Goal: Information Seeking & Learning: Find specific fact

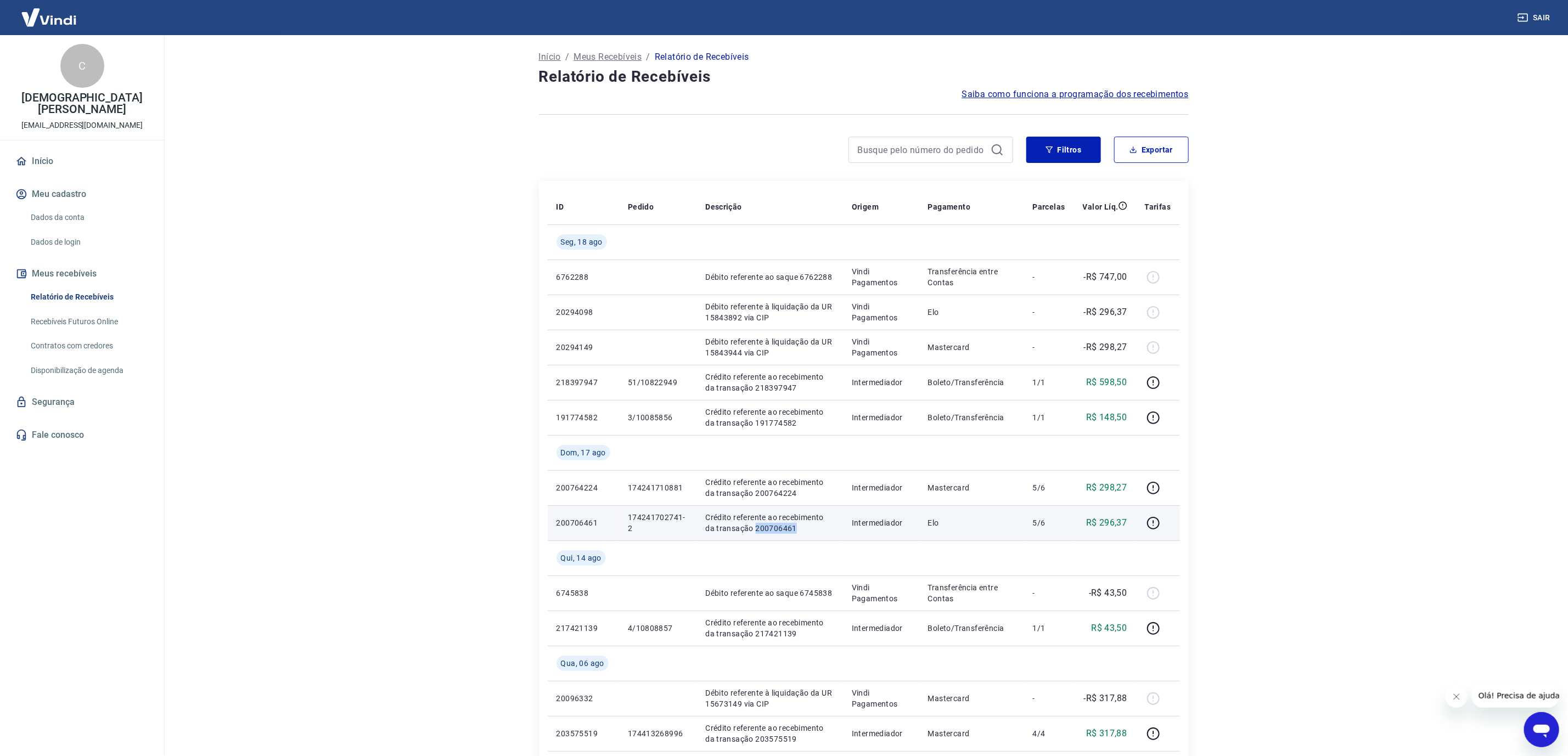
drag, startPoint x: 743, startPoint y: 530, endPoint x: 786, endPoint y: 531, distance: 43.0
click at [786, 531] on p "Crédito referente ao recebimento da transação 200706461" at bounding box center [769, 523] width 128 height 22
copy p "200706461"
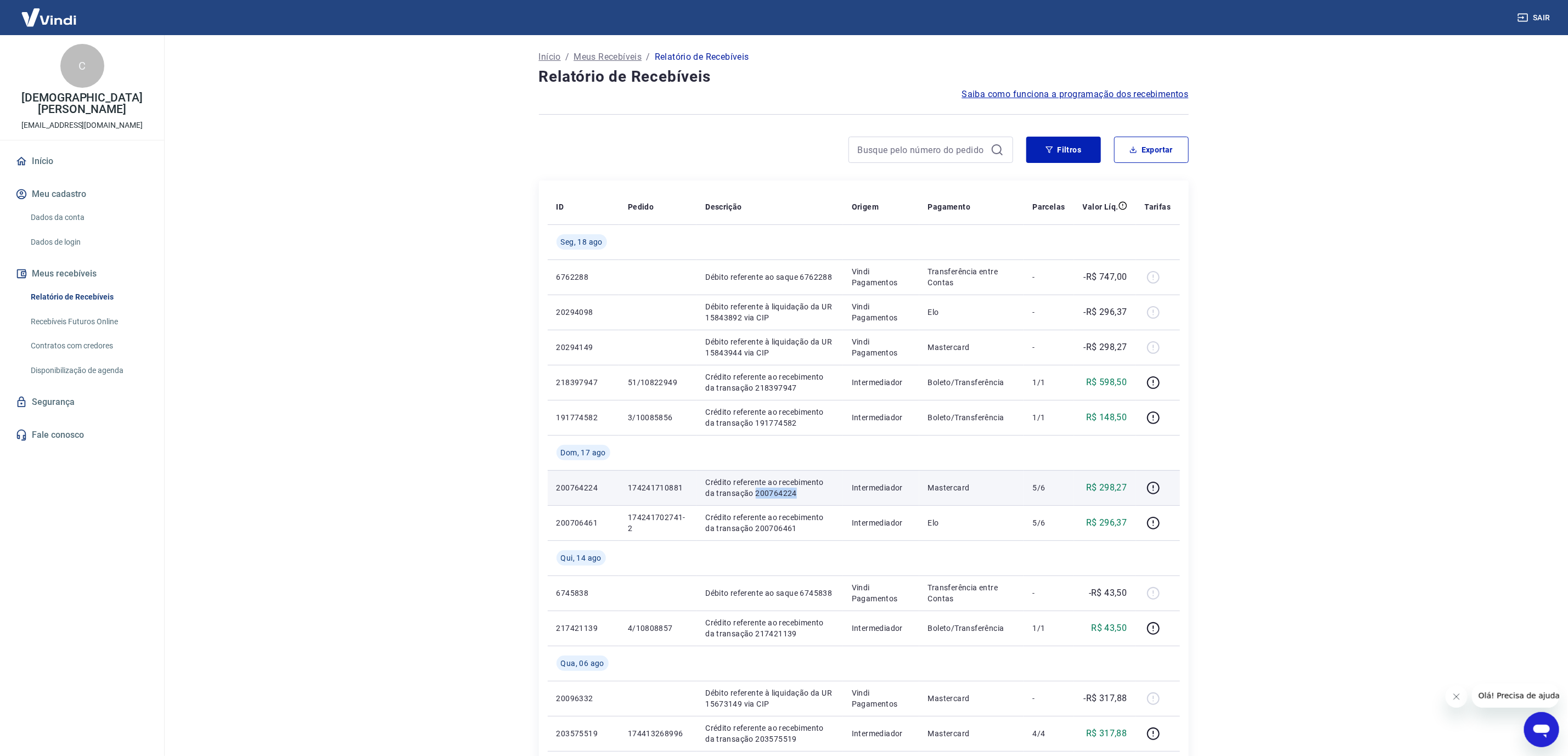
drag, startPoint x: 743, startPoint y: 496, endPoint x: 789, endPoint y: 504, distance: 46.7
click at [789, 504] on td "Crédito referente ao recebimento da transação 200764224" at bounding box center [769, 488] width 146 height 35
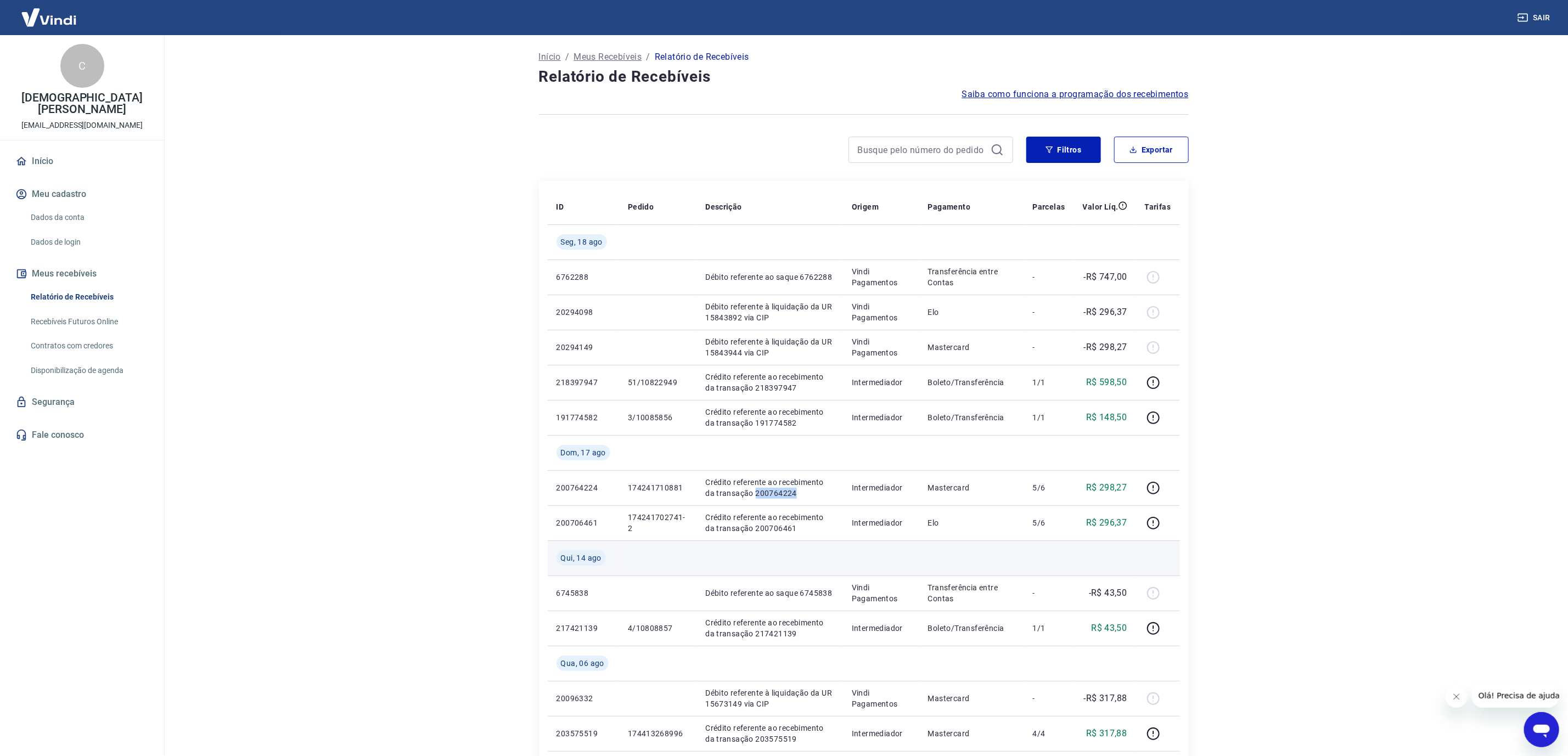
copy p "200764224"
